Goal: Find contact information: Find contact information

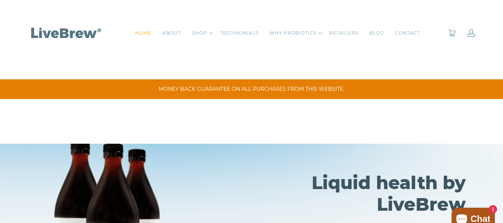
scroll to position [99, 0]
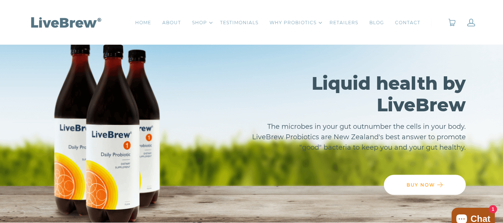
click at [421, 92] on h2 "Liquid health by LiveBrew" at bounding box center [354, 93] width 221 height 43
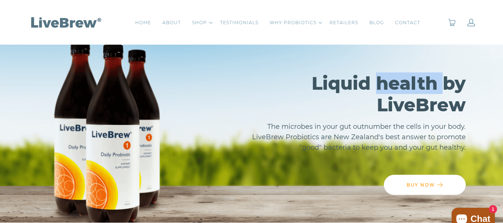
click at [421, 92] on h2 "Liquid health by LiveBrew" at bounding box center [354, 93] width 221 height 43
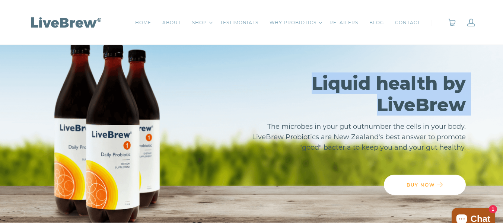
click at [421, 92] on h2 "Liquid health by LiveBrew" at bounding box center [354, 93] width 221 height 43
click at [421, 93] on h2 "Liquid health by LiveBrew" at bounding box center [354, 93] width 221 height 43
click at [418, 100] on h2 "Liquid health by LiveBrew" at bounding box center [354, 93] width 221 height 43
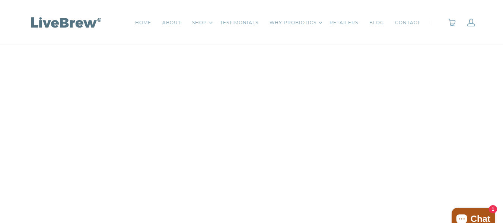
scroll to position [596, 0]
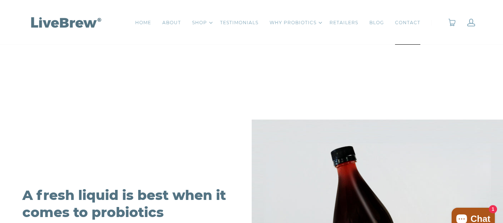
click at [411, 22] on link "CONTACT" at bounding box center [407, 22] width 25 height 7
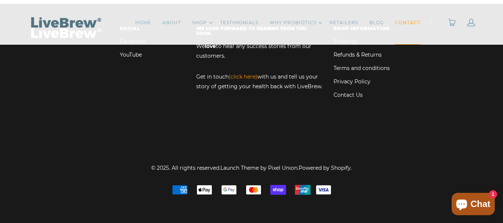
scroll to position [710, 0]
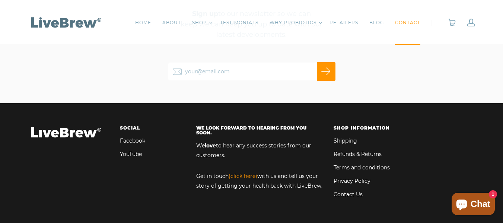
click at [129, 138] on link "Facebook" at bounding box center [132, 141] width 25 height 10
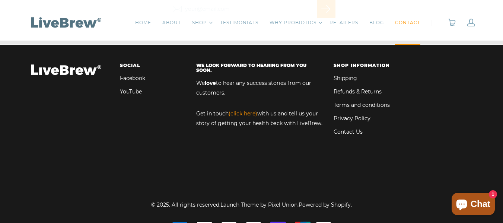
scroll to position [809, 0]
